Goal: Information Seeking & Learning: Learn about a topic

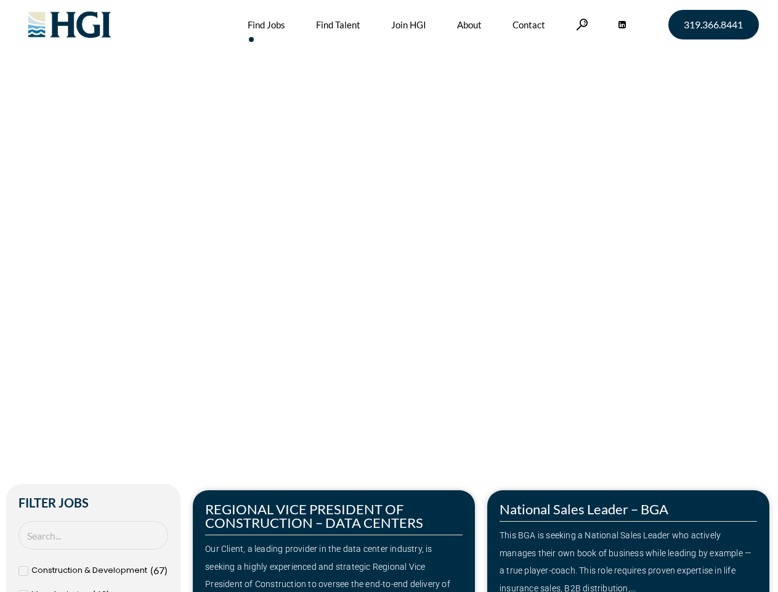
click at [389, 296] on div "Make Your Next Move Home » Jobs" at bounding box center [389, 260] width 702 height 521
click at [580, 24] on link at bounding box center [582, 24] width 12 height 12
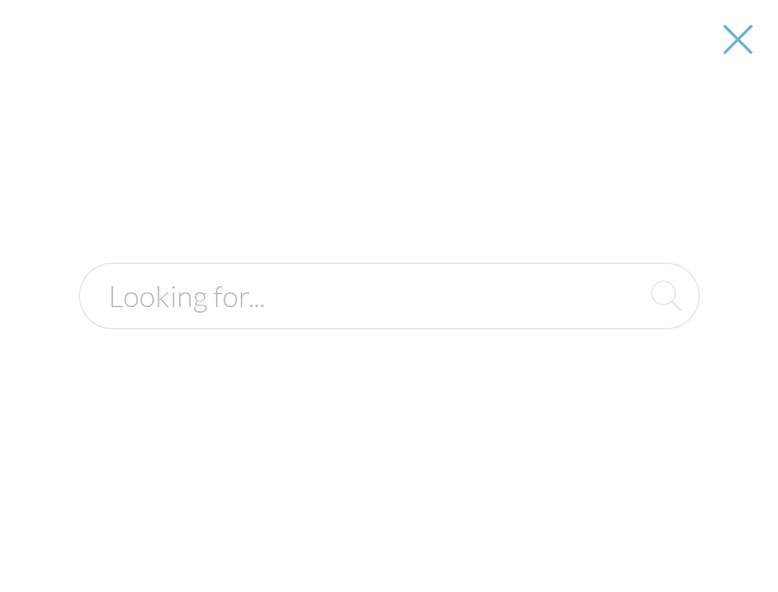
click at [334, 540] on div "Our Client, a leading provider in the data center industry, is seeking a highly…" at bounding box center [334, 575] width 258 height 71
click at [629, 329] on form at bounding box center [389, 296] width 621 height 67
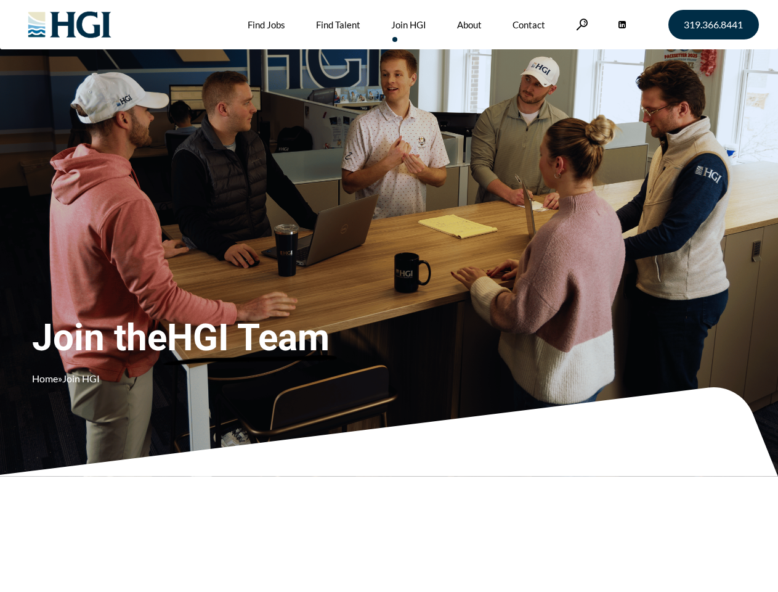
click at [389, 296] on div "Join the HGI Team Home » Join HGI" at bounding box center [230, 278] width 396 height 240
click at [580, 24] on link at bounding box center [582, 24] width 12 height 12
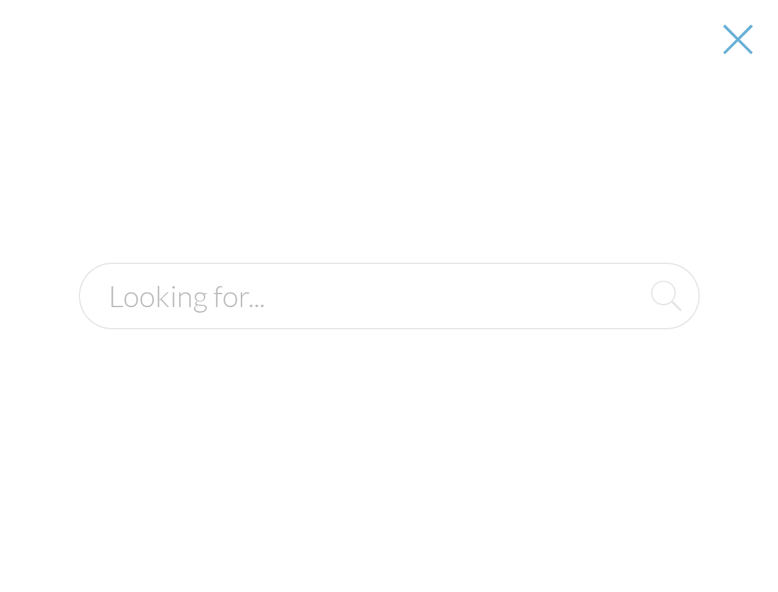
click at [389, 296] on div "Join the HGI Team Home » Join HGI" at bounding box center [230, 278] width 396 height 240
